Goal: Transaction & Acquisition: Purchase product/service

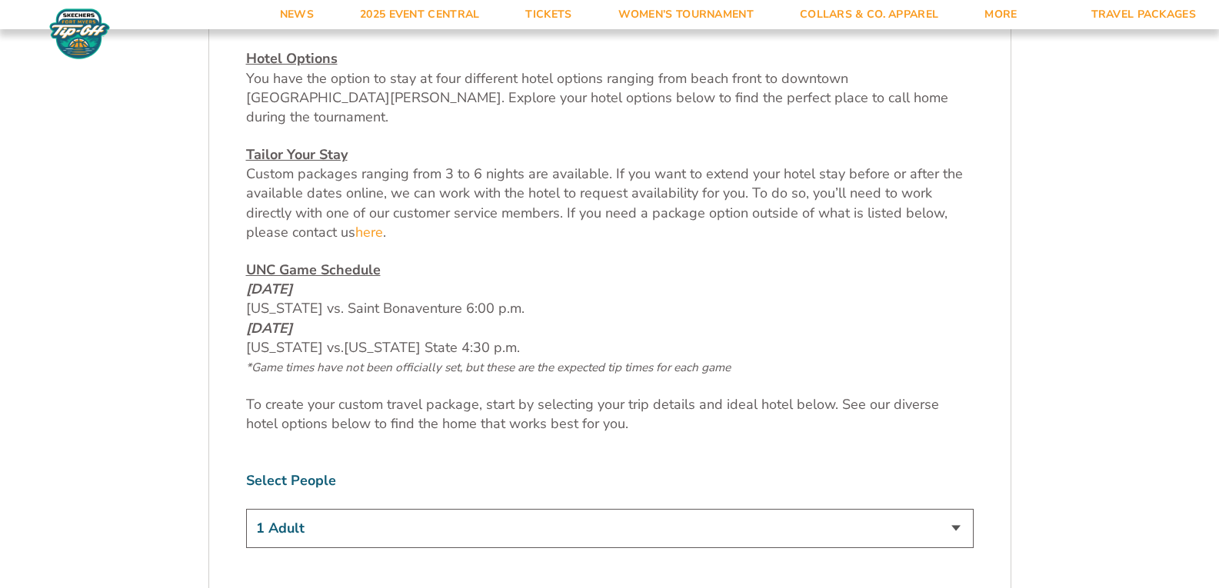
scroll to position [646, 0]
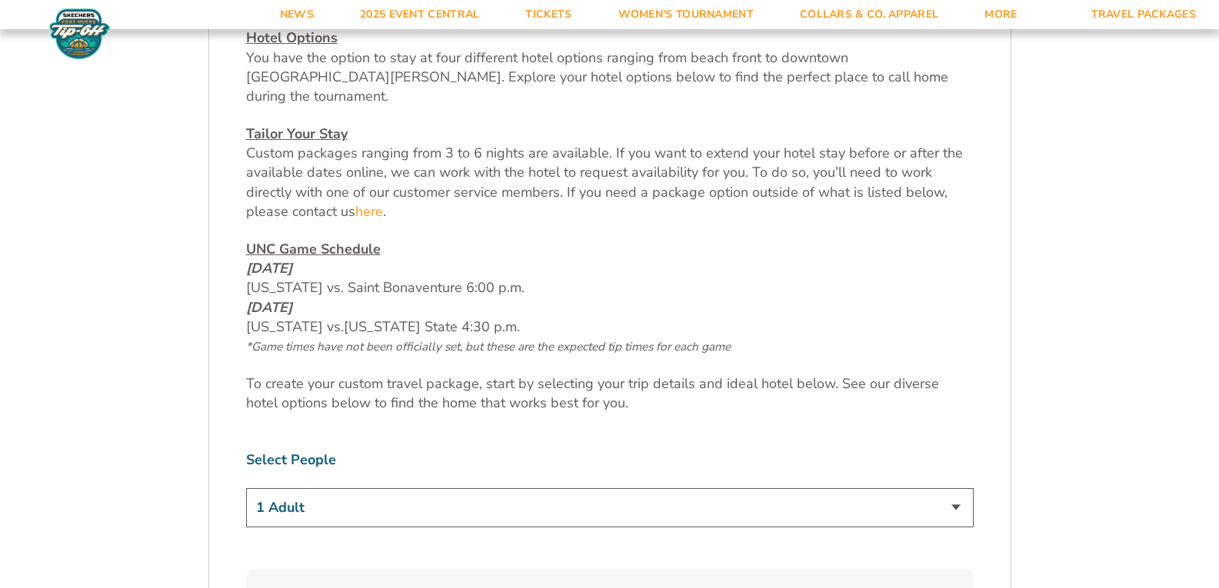
click at [968, 490] on select "1 Adult 2 Adults 3 Adults 4 Adults 2 Adults + 1 Child 2 Adults + 2 Children 2 A…" at bounding box center [610, 507] width 728 height 39
select select "2 Adults"
click at [246, 488] on select "1 Adult 2 Adults 3 Adults 4 Adults 2 Adults + 1 Child 2 Adults + 2 Children 2 A…" at bounding box center [610, 507] width 728 height 39
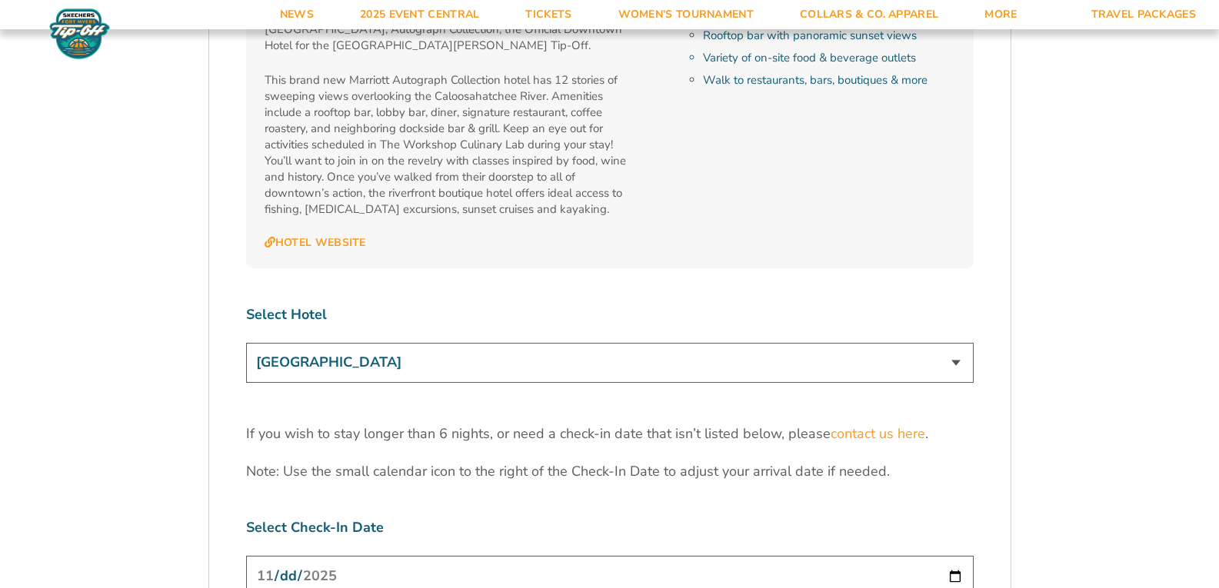
scroll to position [4631, 0]
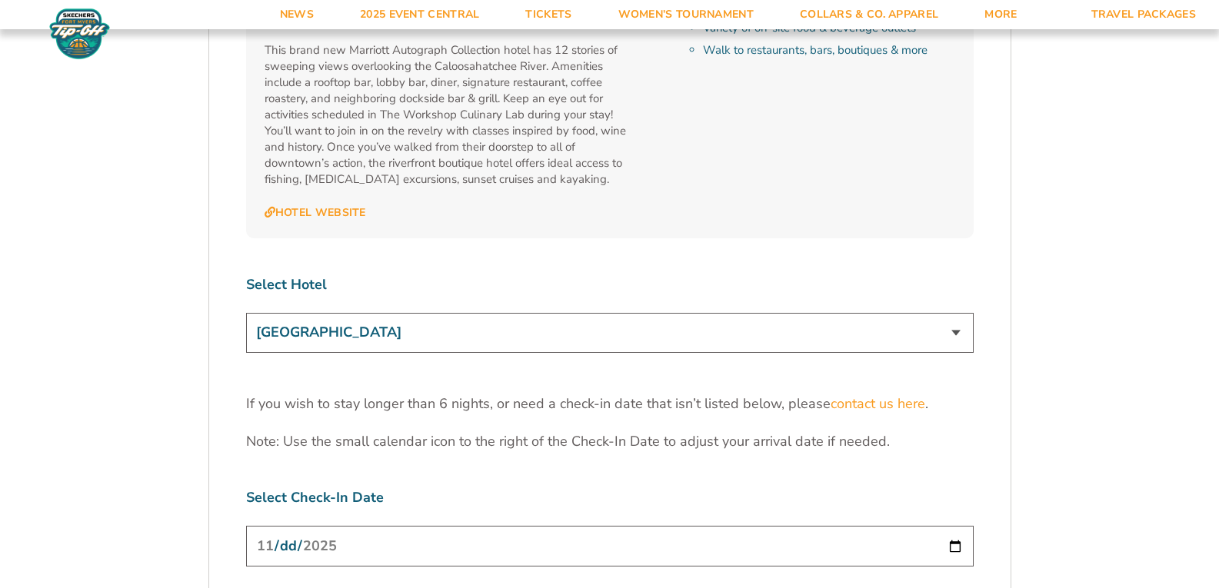
click at [953, 526] on input "[DATE]" at bounding box center [610, 546] width 728 height 41
type input "[DATE]"
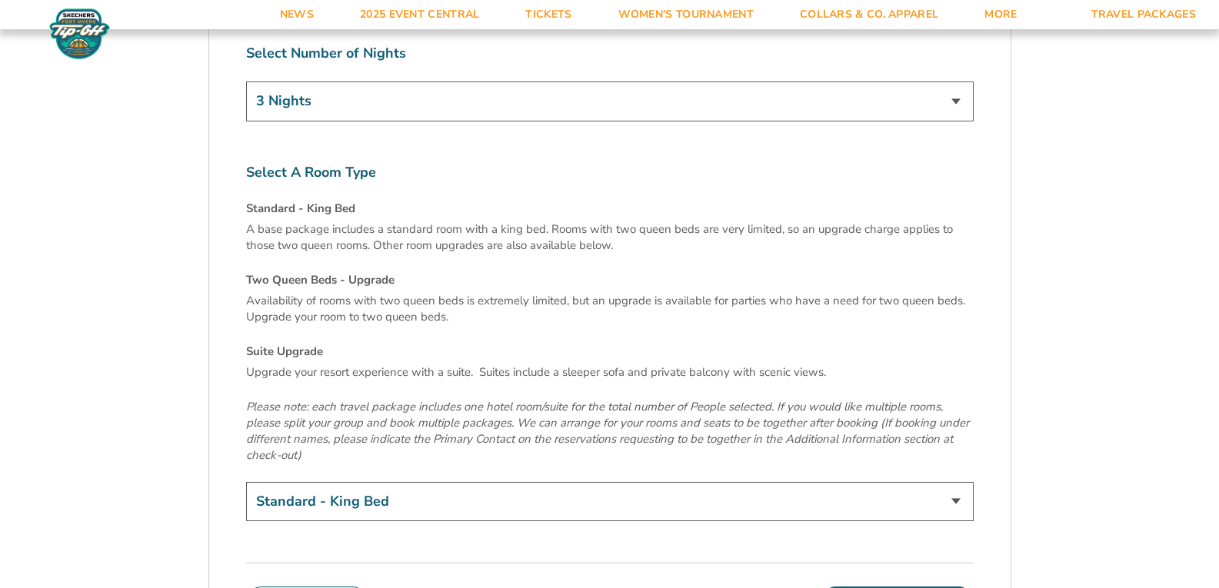
scroll to position [5237, 0]
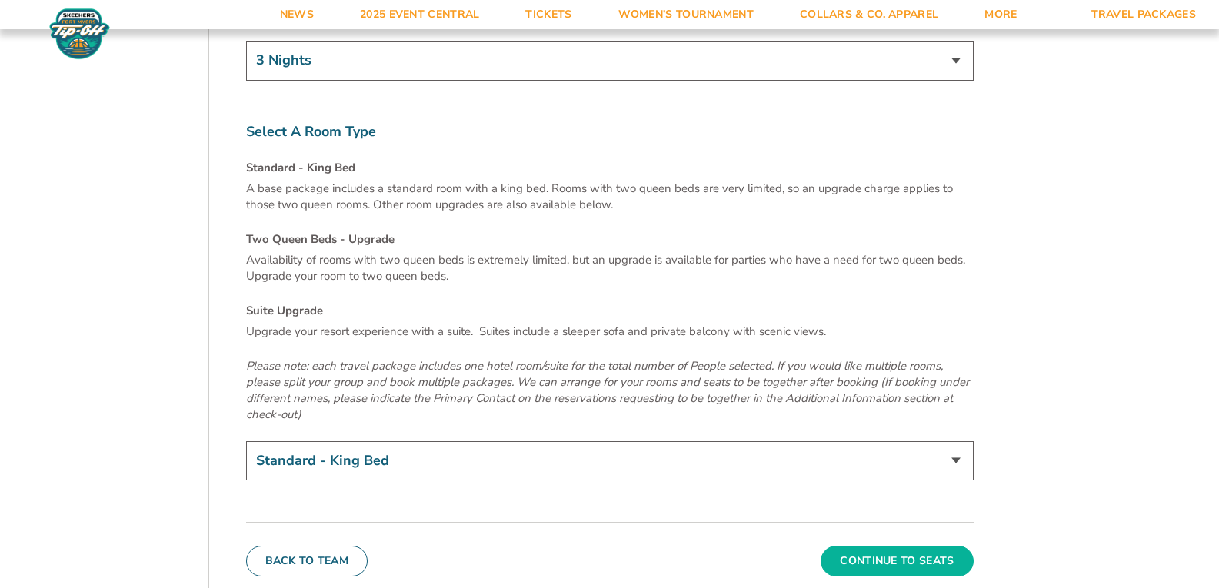
click at [902, 546] on button "Continue To Seats" at bounding box center [897, 561] width 152 height 31
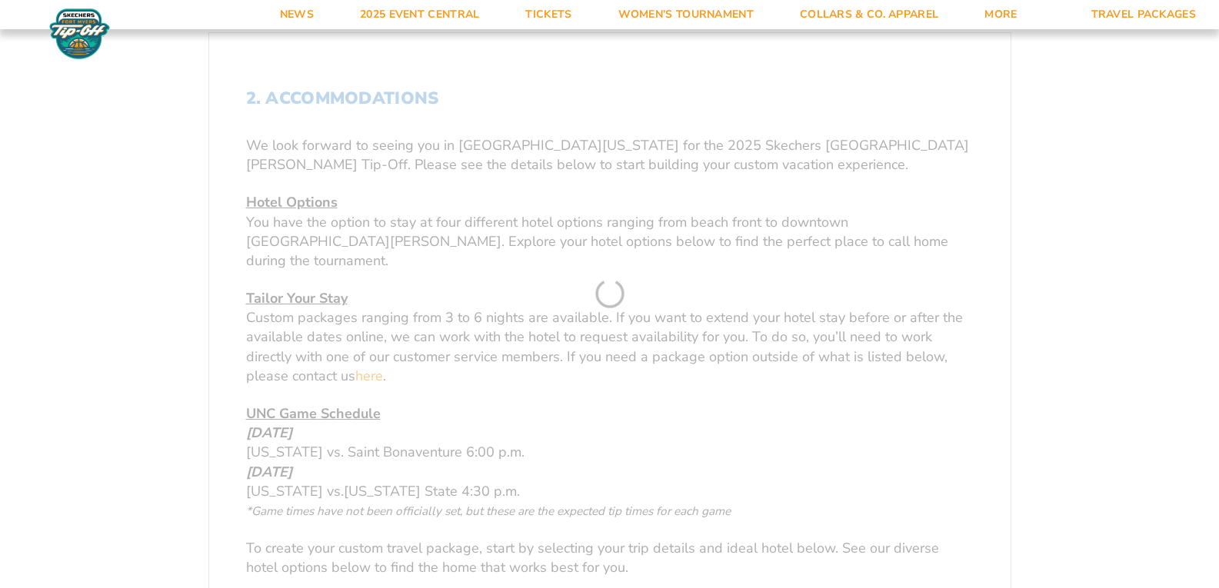
scroll to position [278, 0]
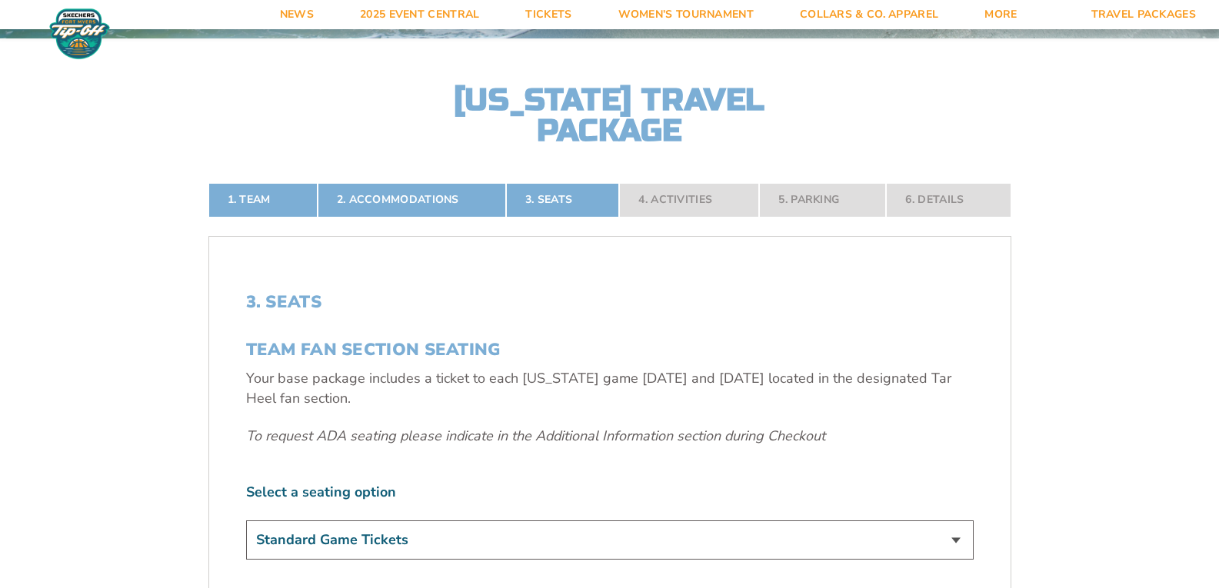
click at [958, 546] on select "Standard Game Tickets" at bounding box center [610, 540] width 728 height 39
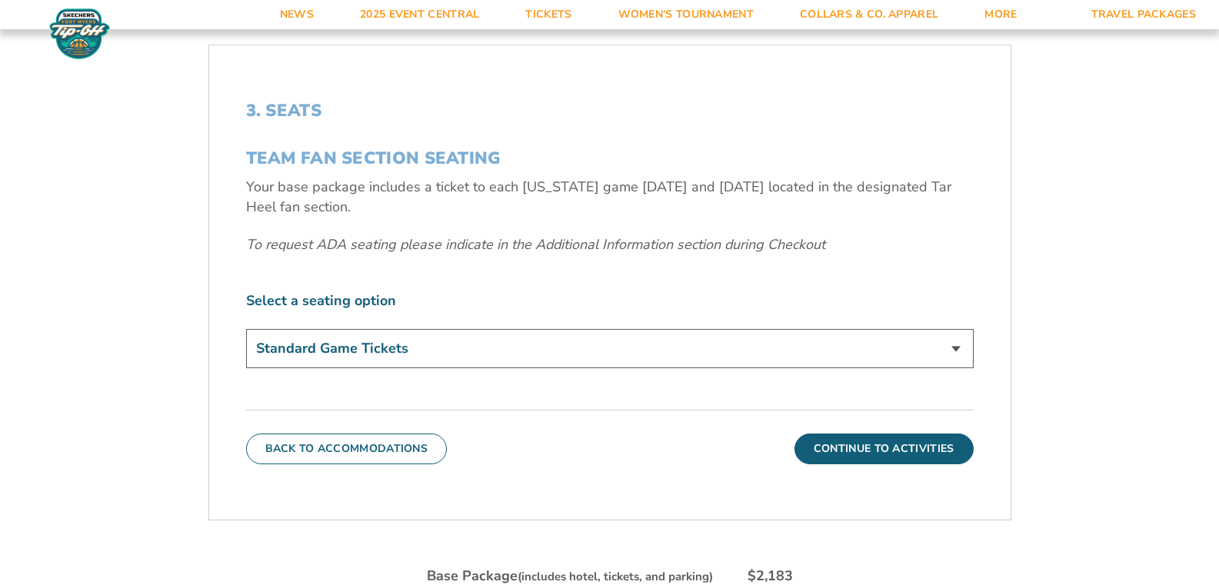
scroll to position [493, 0]
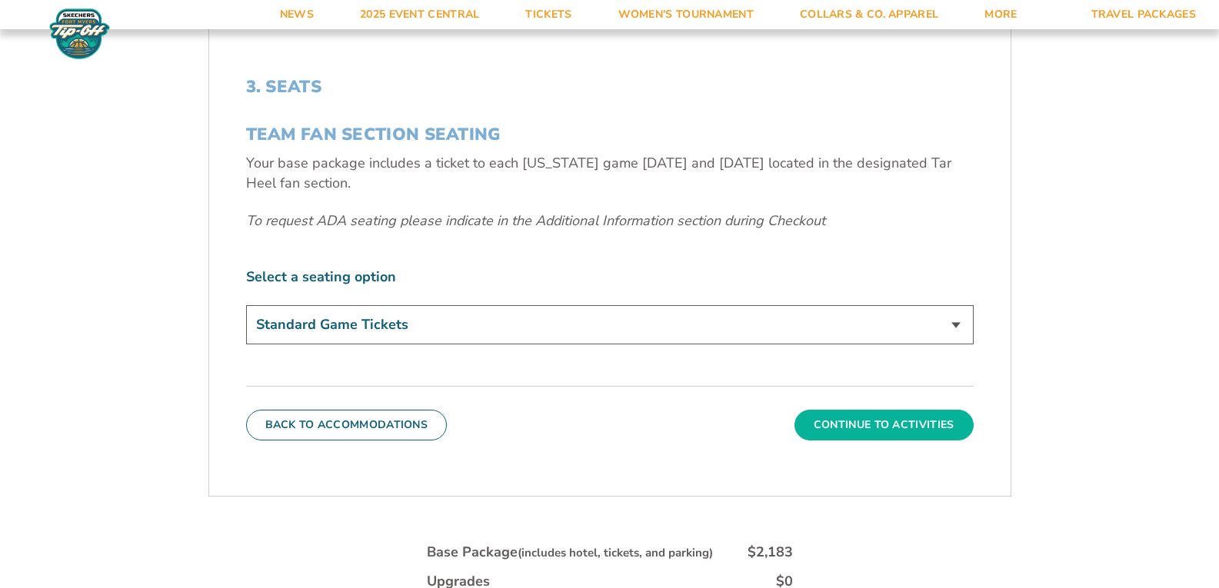
click at [874, 420] on button "Continue To Activities" at bounding box center [884, 425] width 179 height 31
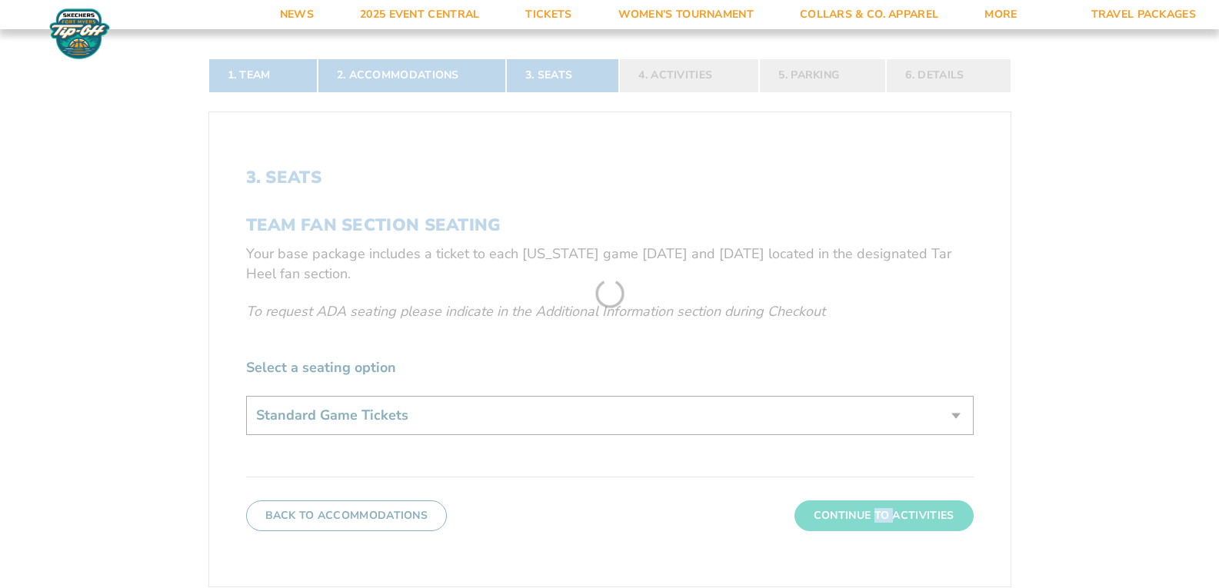
click at [874, 420] on form "[US_STATE] [US_STATE] Travel Package 1. Team 2. Accommodations 3. Seats 4. Acti…" at bounding box center [609, 276] width 1219 height 1357
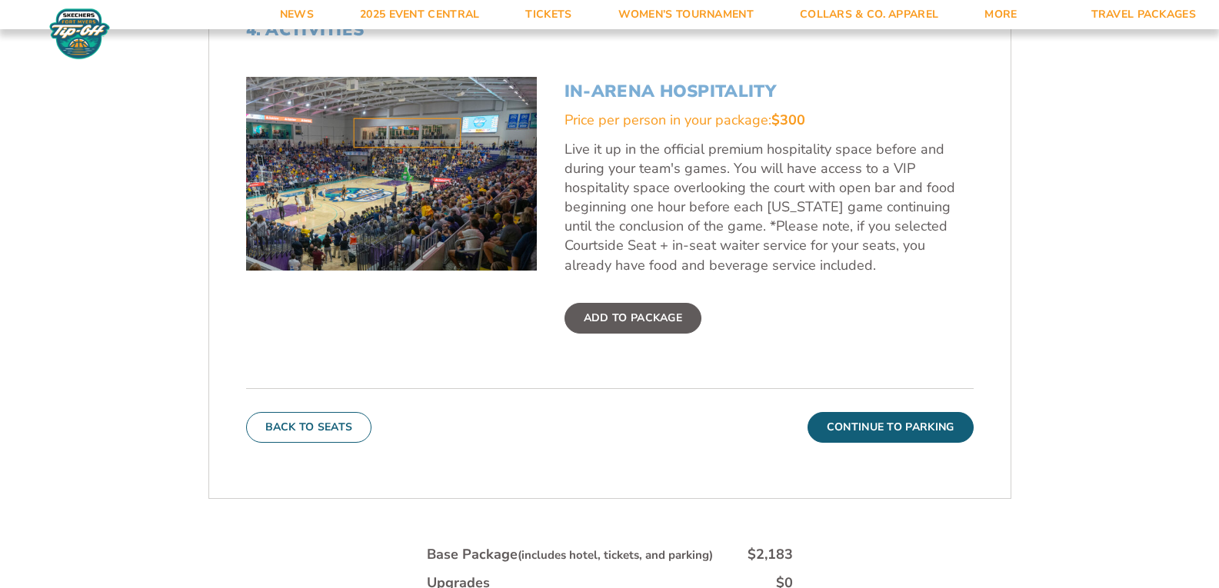
scroll to position [555, 0]
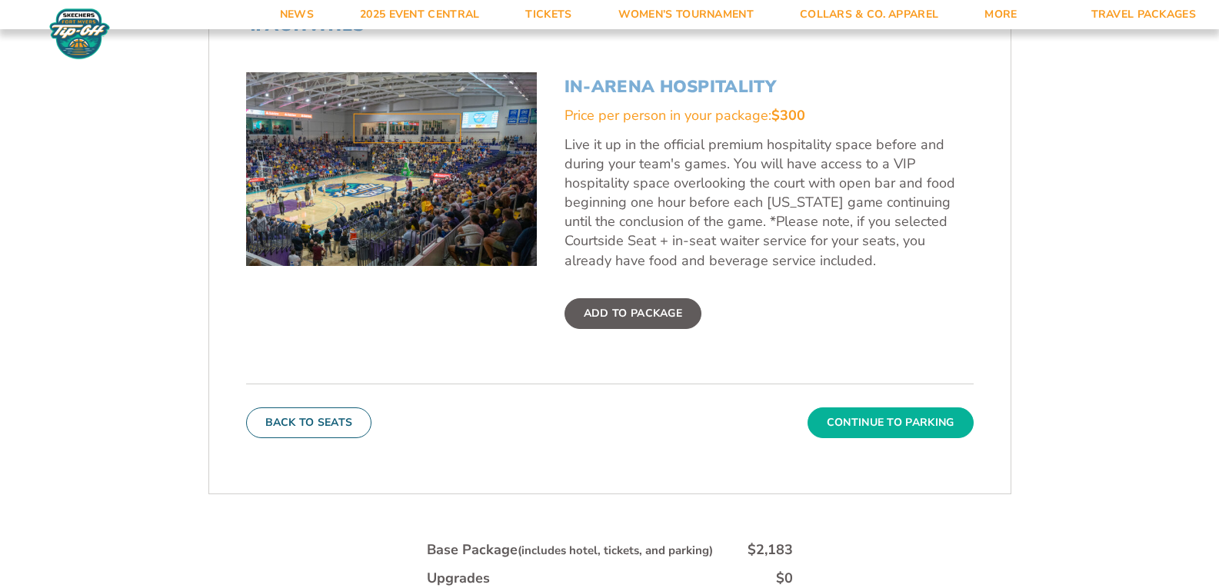
click at [877, 415] on button "Continue To Parking" at bounding box center [891, 423] width 166 height 31
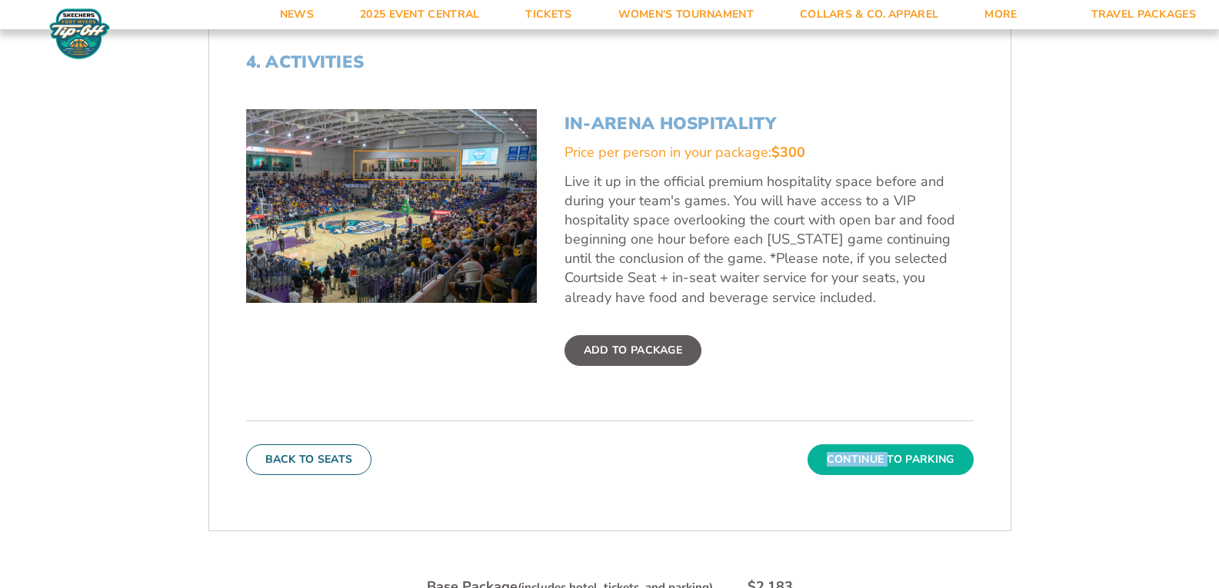
click at [877, 415] on form "[US_STATE] [US_STATE] Travel Package 1. Team 2. Accommodations 3. Seats 4. Acti…" at bounding box center [609, 189] width 1219 height 1415
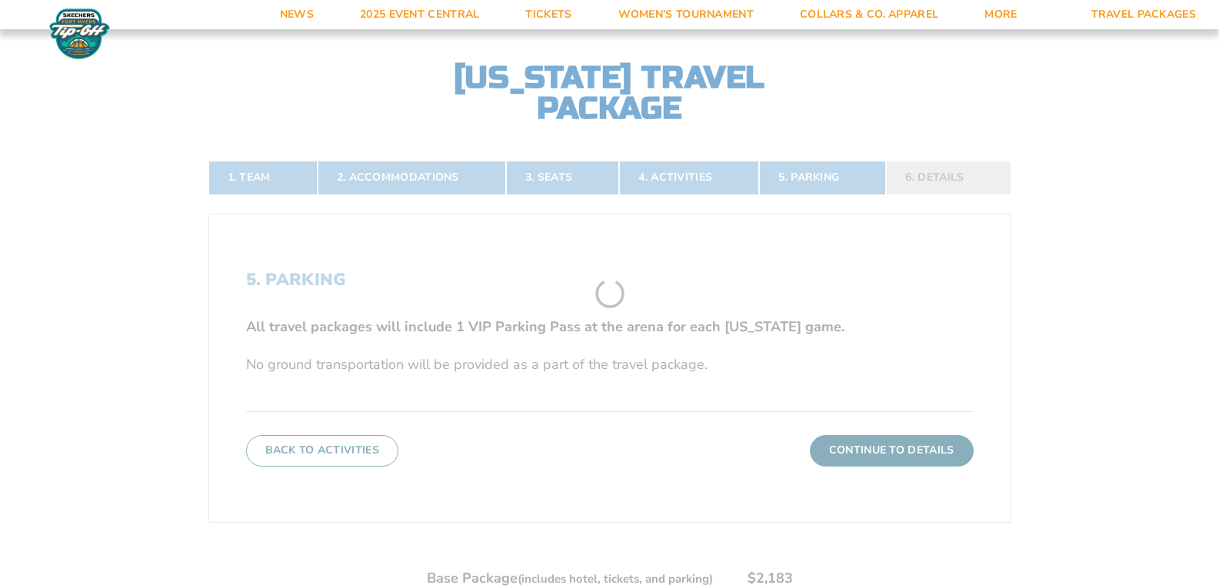
scroll to position [278, 0]
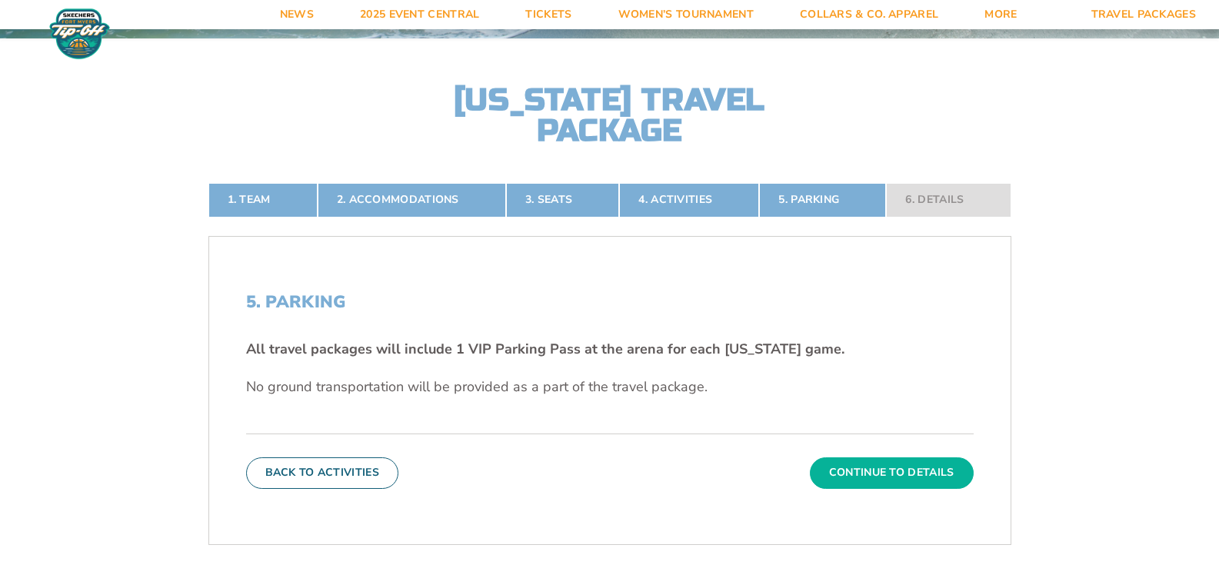
click at [869, 474] on button "Continue To Details" at bounding box center [892, 473] width 164 height 31
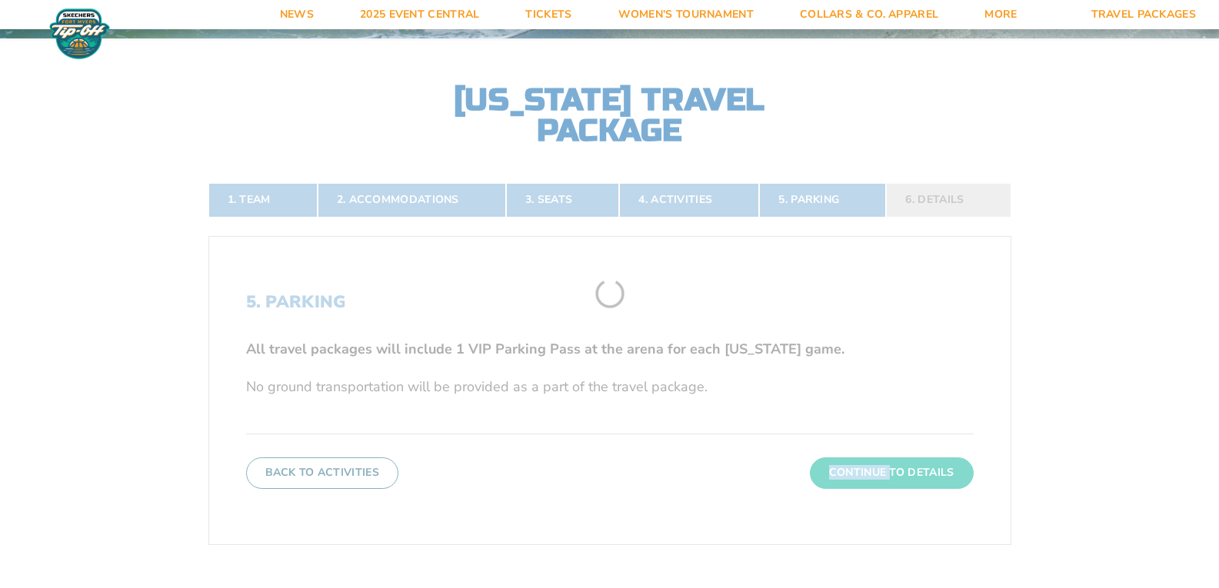
click at [869, 474] on form "[US_STATE] [US_STATE] Travel Package 1. Team 2. Accommodations 3. Seats 4. Acti…" at bounding box center [609, 316] width 1219 height 1189
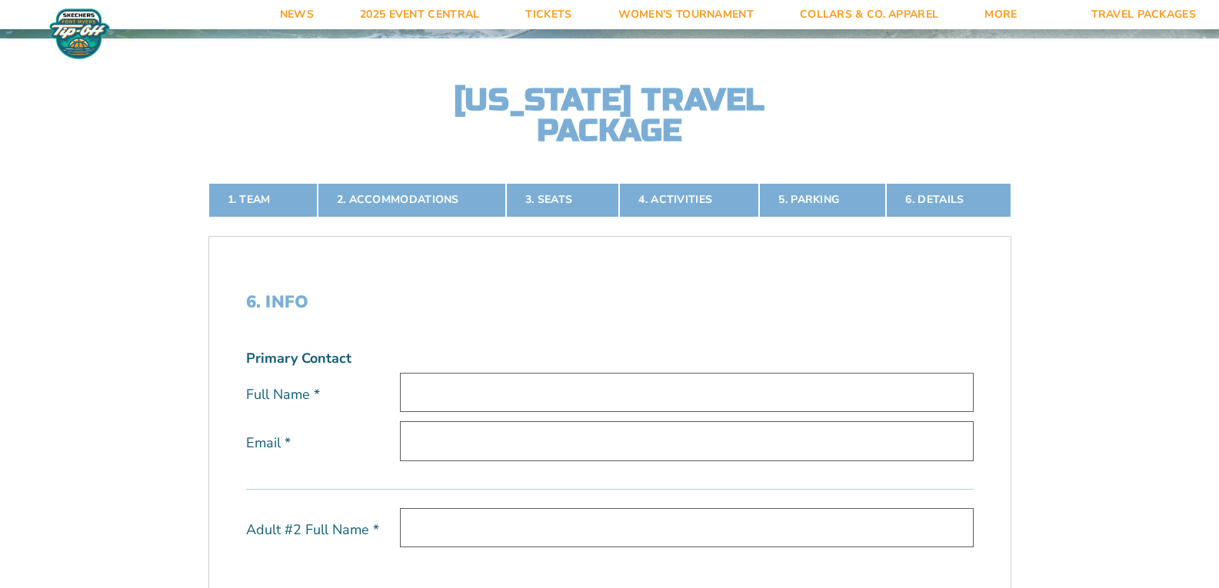
click at [435, 397] on input "text" at bounding box center [687, 392] width 574 height 39
type input "[PERSON_NAME]"
type input "[EMAIL_ADDRESS][DOMAIN_NAME]"
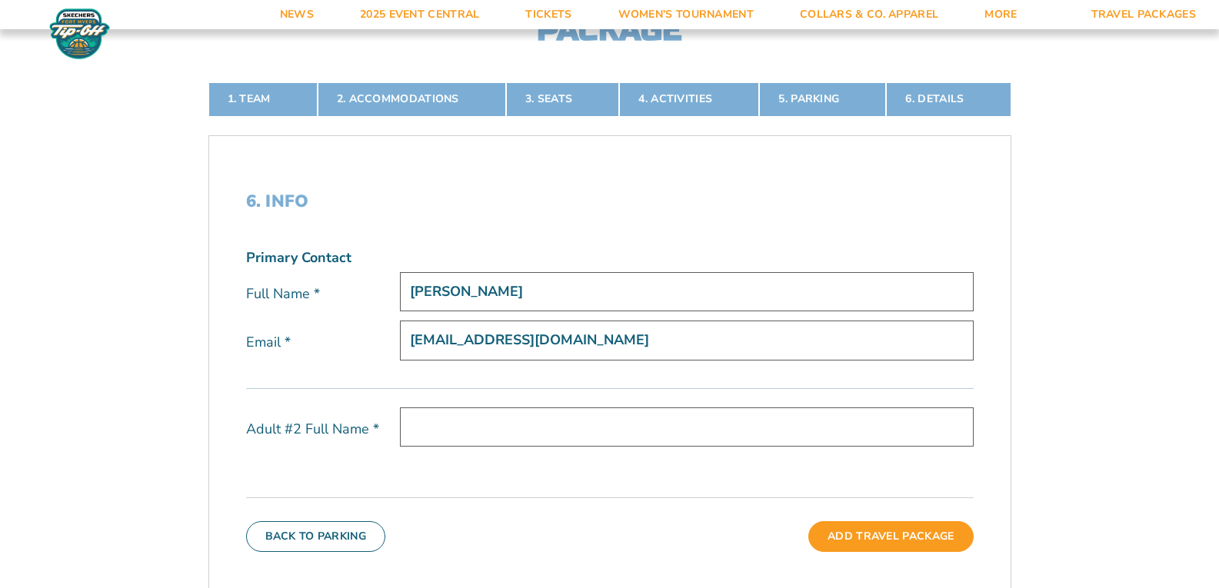
scroll to position [401, 0]
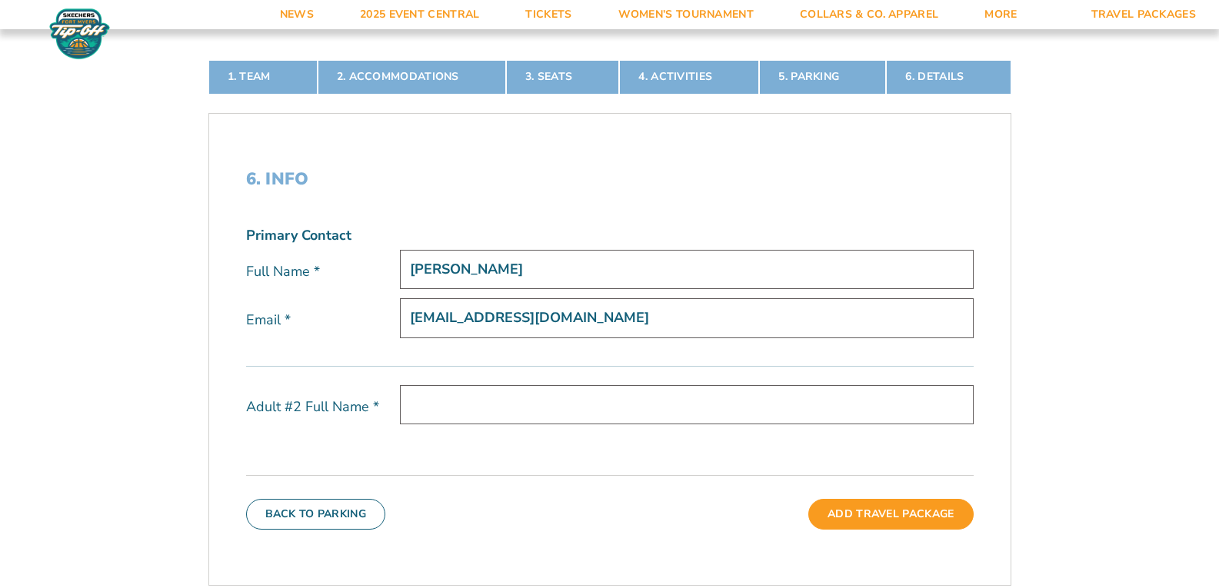
click at [438, 408] on input "text" at bounding box center [687, 404] width 574 height 39
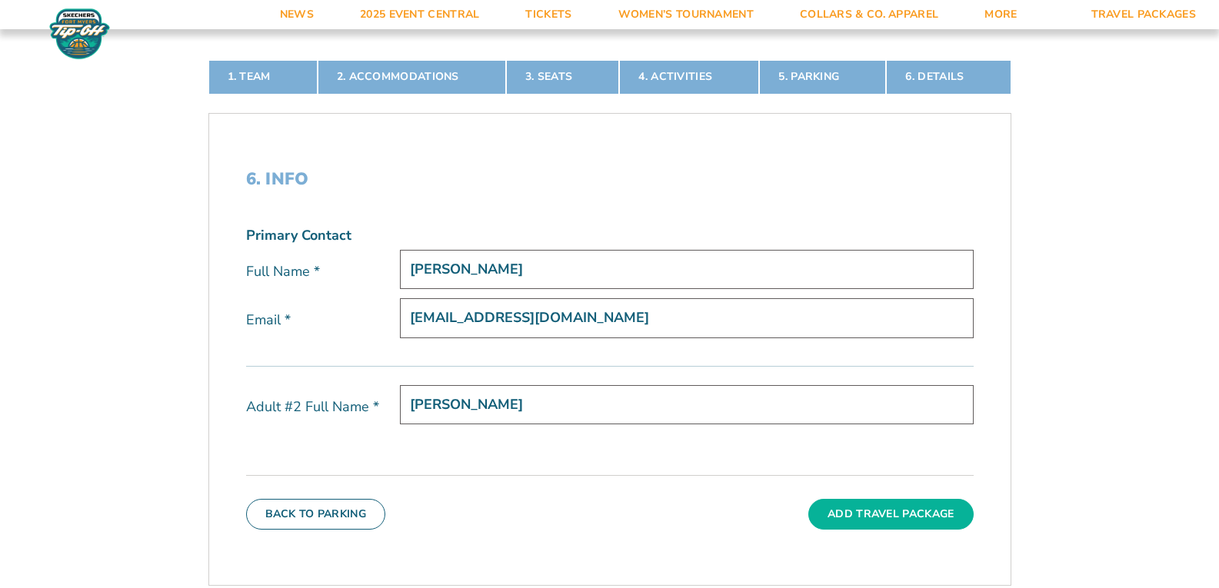
type input "[PERSON_NAME]"
click at [908, 515] on button "Add Travel Package" at bounding box center [890, 514] width 165 height 31
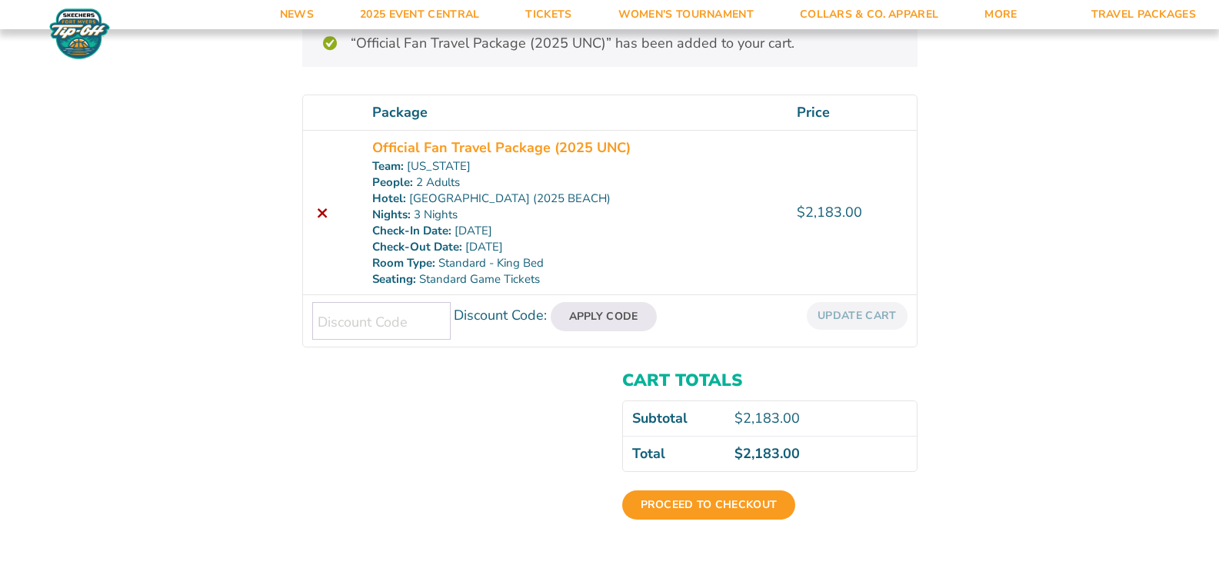
scroll to position [246, 0]
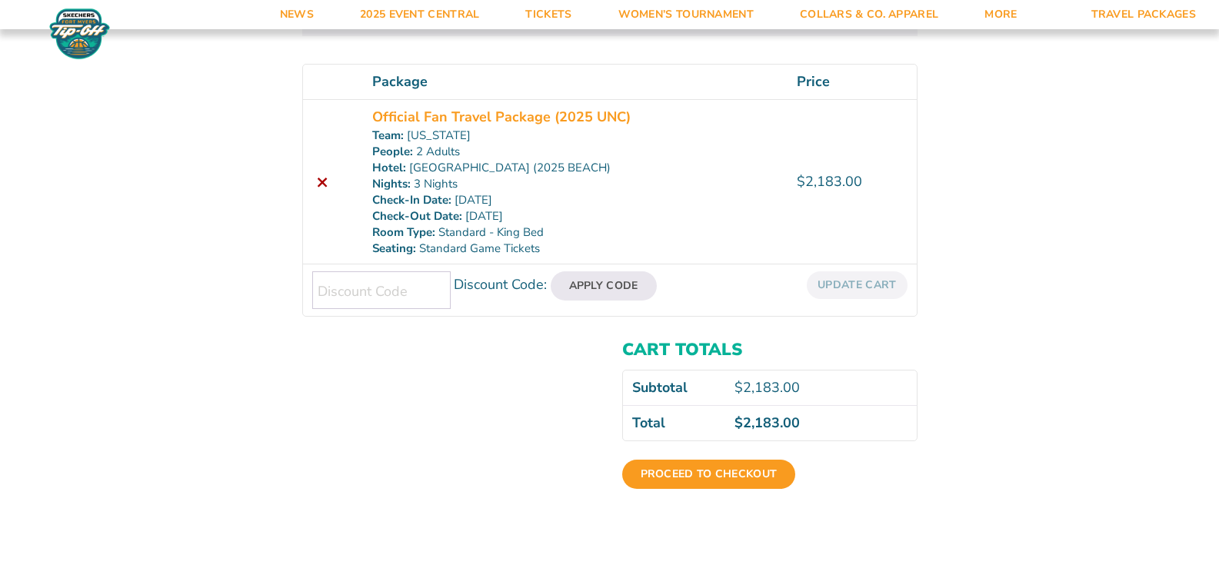
click at [354, 283] on input "Discount Code:" at bounding box center [381, 291] width 138 height 38
type input "UNC25"
click at [598, 288] on button "Apply Code" at bounding box center [604, 286] width 106 height 29
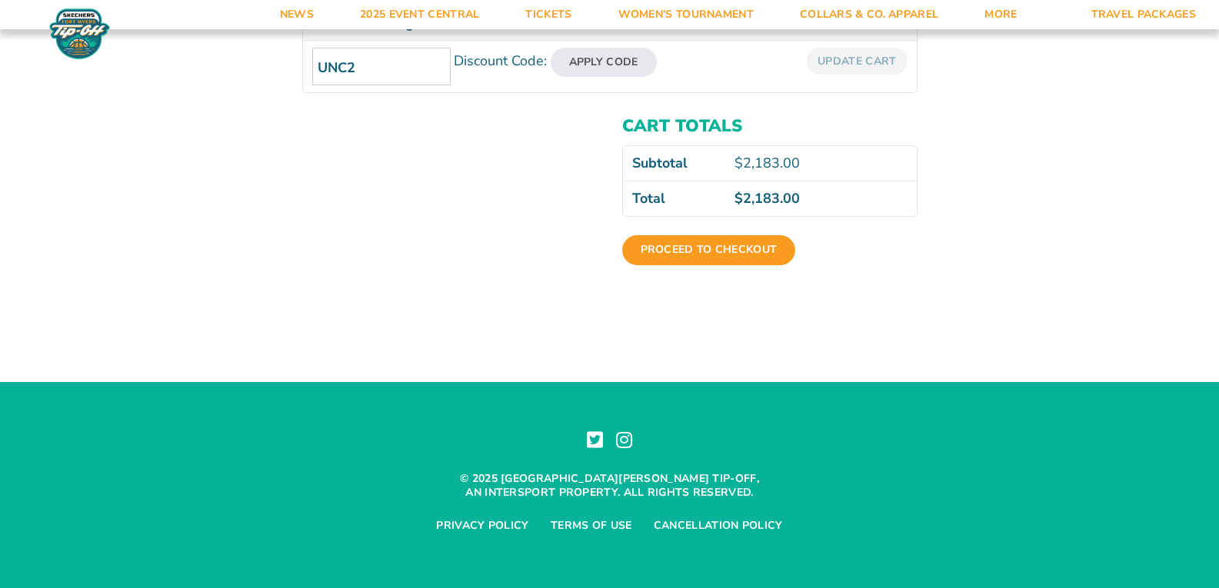
scroll to position [393, 0]
type input "U"
click at [678, 248] on link "Proceed to checkout" at bounding box center [709, 249] width 174 height 29
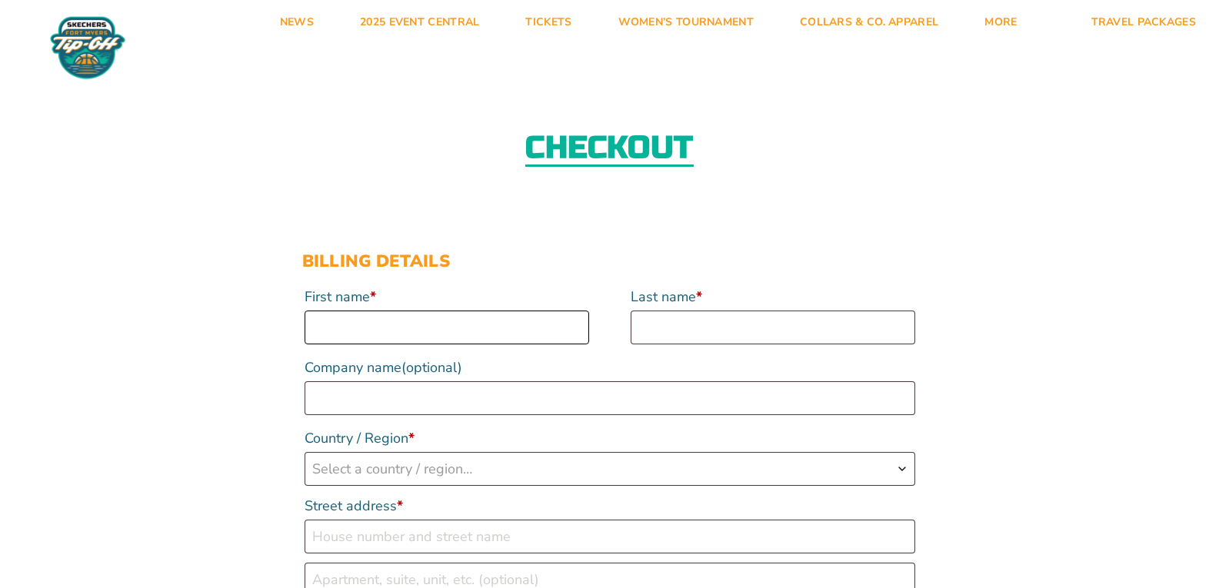
click at [402, 328] on input "First name *" at bounding box center [447, 328] width 285 height 34
type input "Susan"
type input "Wakild"
select select "US"
type input "[STREET_ADDRESS][PERSON_NAME]"
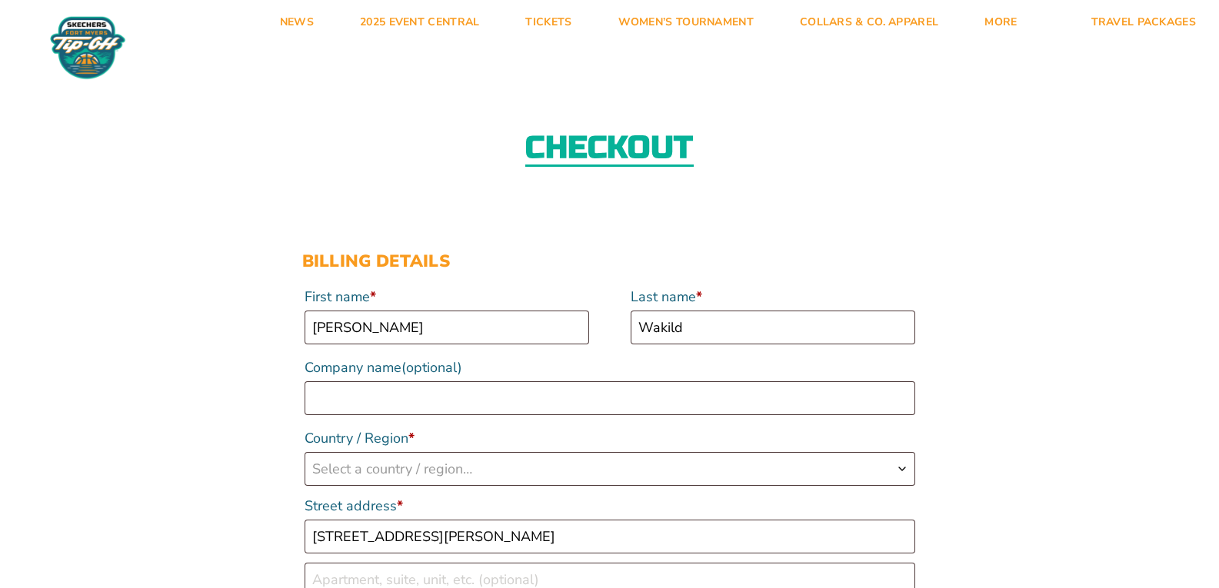
type input "North Blount Street"
type input "RALEIGH"
type input "27604"
type input "19106123079"
type input "[EMAIL_ADDRESS][DOMAIN_NAME]"
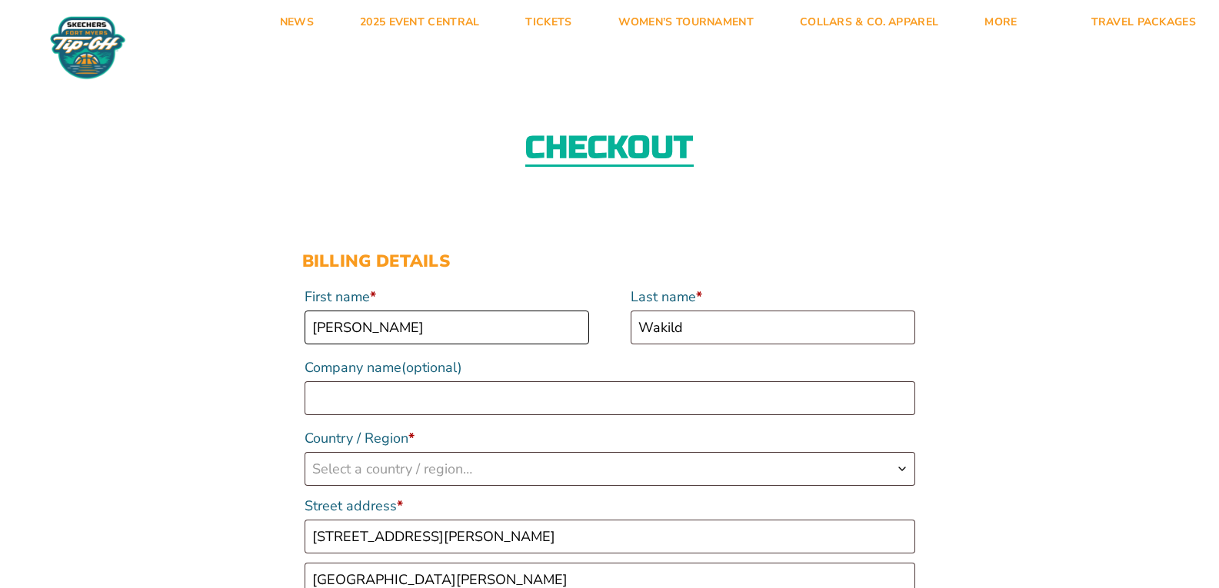
scroll to position [428, 0]
select select "US"
select select "NC"
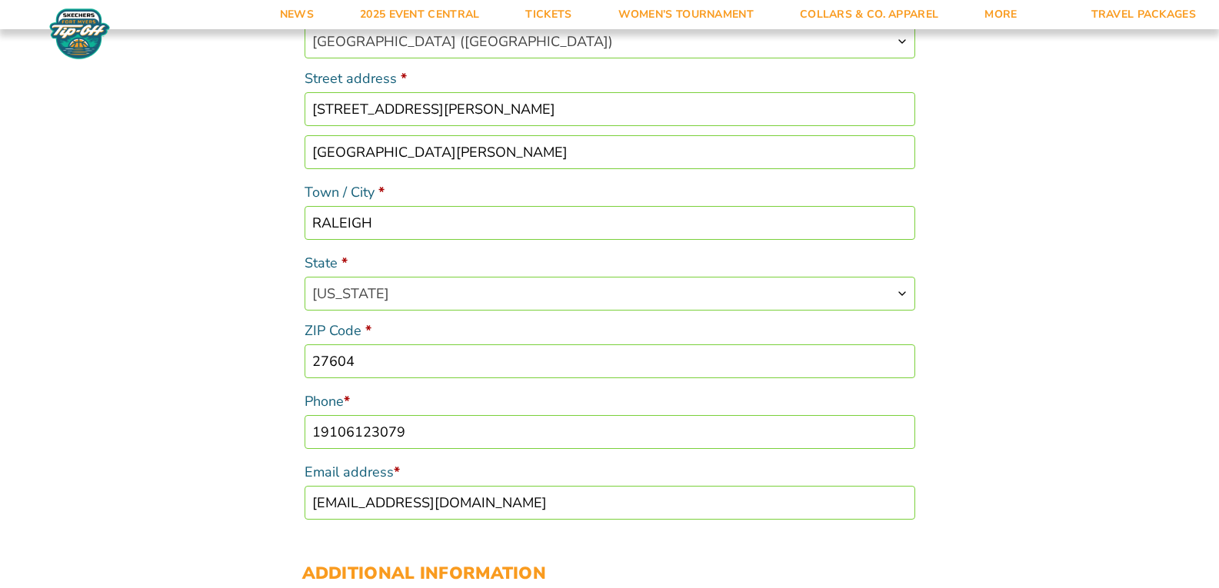
click at [462, 157] on input "North Blount Street" at bounding box center [610, 152] width 611 height 34
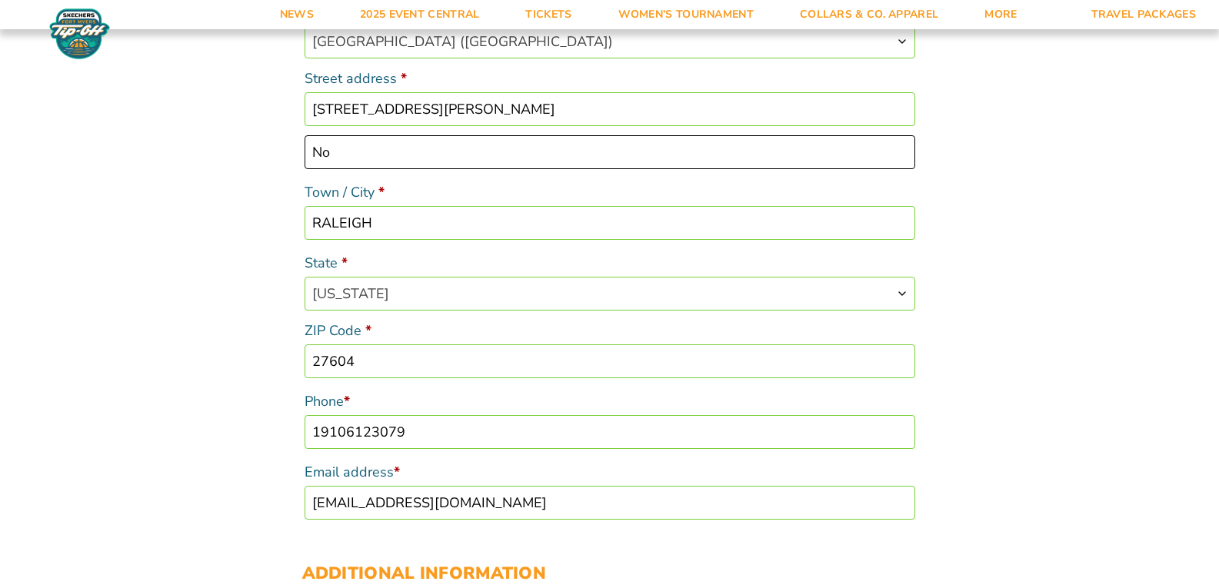
type input "N"
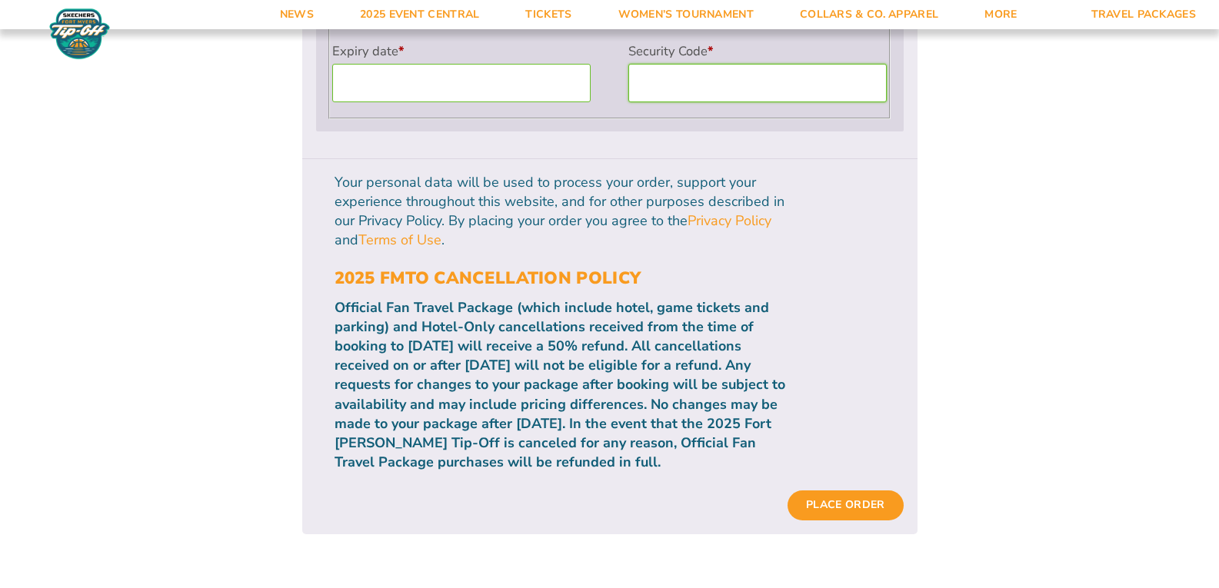
scroll to position [1576, 0]
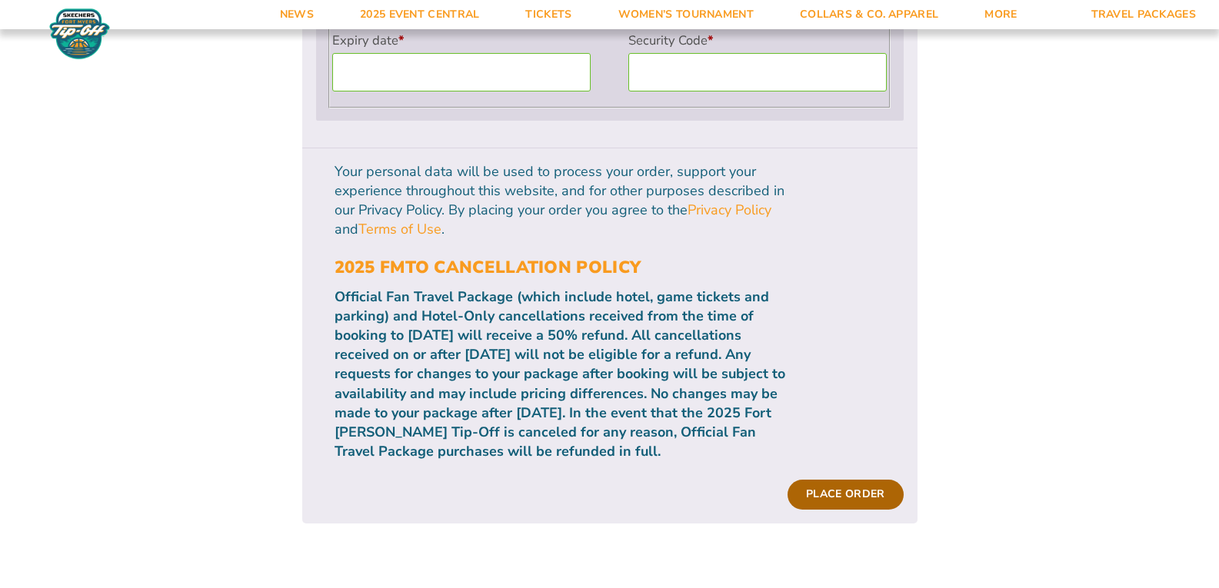
click at [857, 480] on button "Place order" at bounding box center [845, 494] width 115 height 29
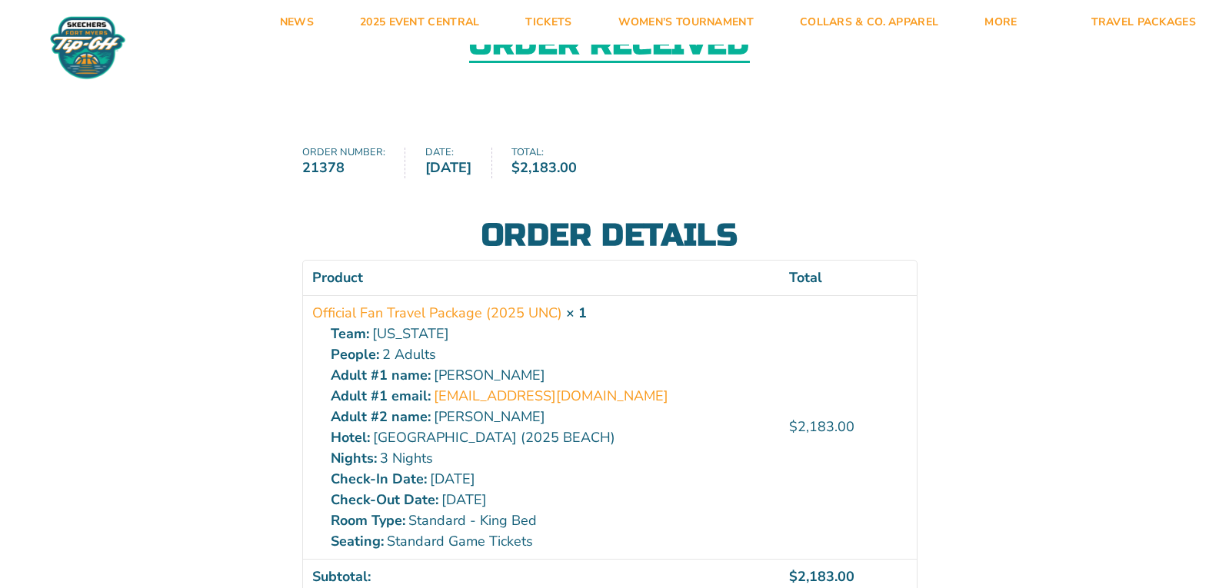
scroll to position [62, 0]
